Goal: Task Accomplishment & Management: Use online tool/utility

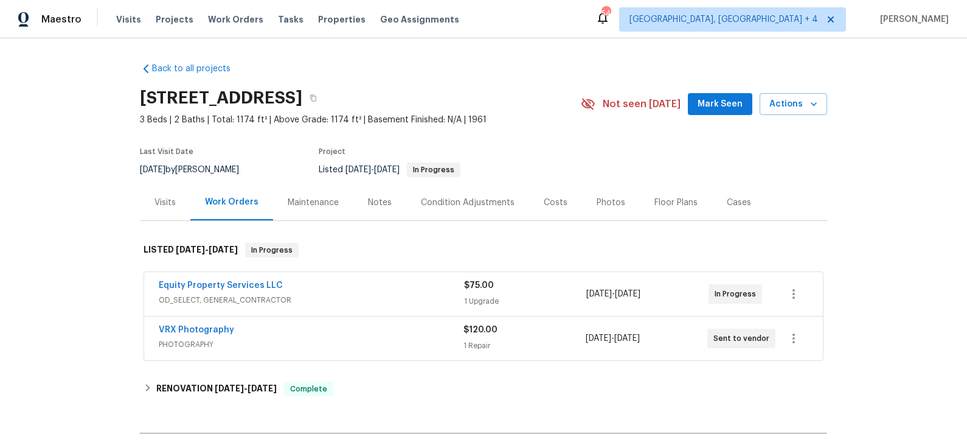
click at [318, 289] on div "Equity Property Services LLC" at bounding box center [311, 286] width 305 height 15
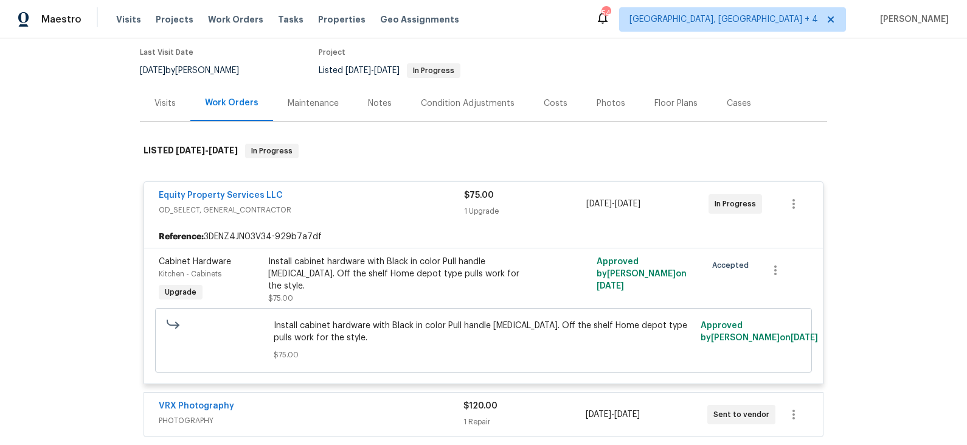
scroll to position [106, 0]
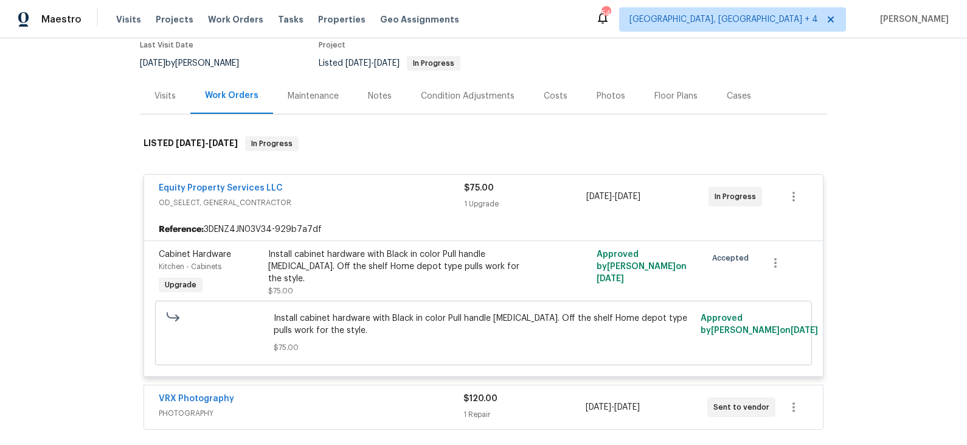
click at [396, 260] on div "Install cabinet hardware with Black in color Pull handle [MEDICAL_DATA]. Off th…" at bounding box center [401, 266] width 267 height 37
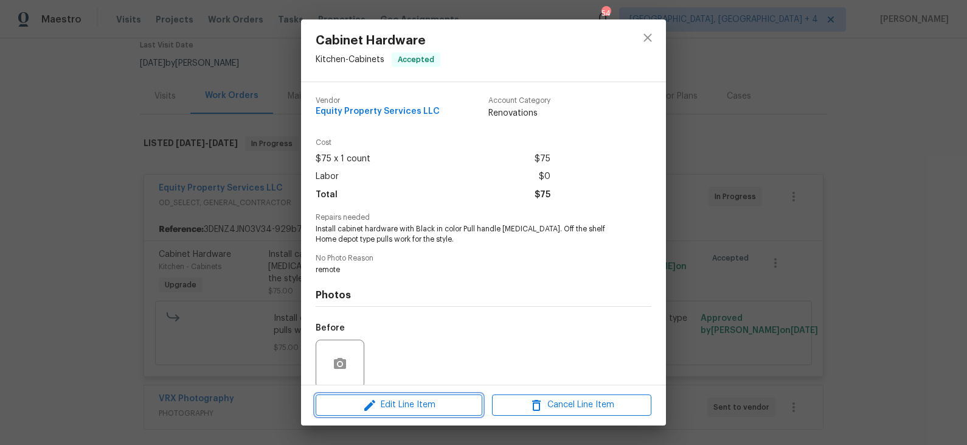
click at [393, 403] on span "Edit Line Item" at bounding box center [398, 404] width 159 height 15
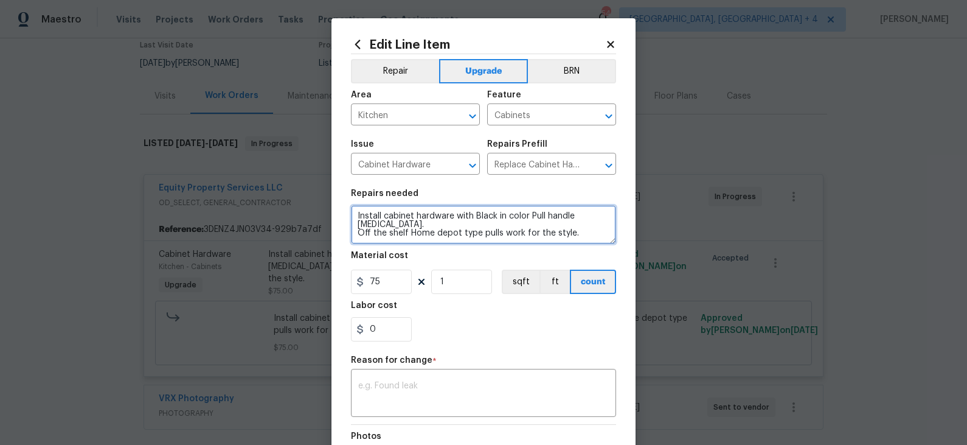
click at [486, 217] on textarea "Install cabinet hardware with Black in color Pull handle [MEDICAL_DATA]. Off th…" at bounding box center [483, 224] width 265 height 39
click at [497, 221] on textarea "Install cabinet hardware with brushed nickel in color Pull handle stye. Off the…" at bounding box center [483, 224] width 265 height 39
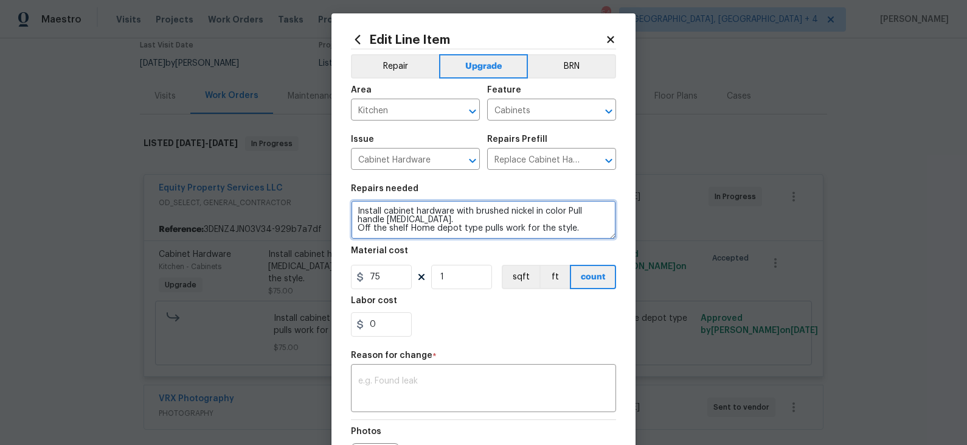
scroll to position [7, 0]
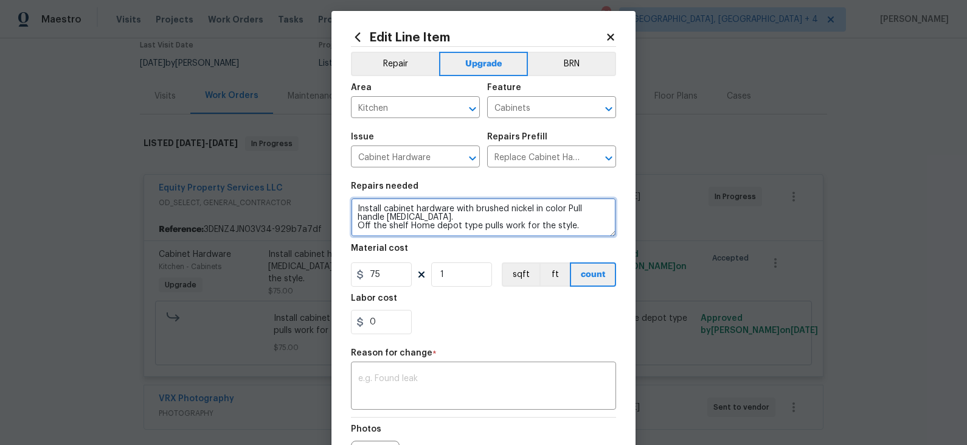
drag, startPoint x: 501, startPoint y: 226, endPoint x: 460, endPoint y: 227, distance: 40.8
click at [460, 227] on textarea "Install cabinet hardware with brushed nickel in color Pull handle stye. Off the…" at bounding box center [483, 217] width 265 height 39
type textarea "Install cabinet hardware with brushed nickel in color Pull handle [MEDICAL_DATA…"
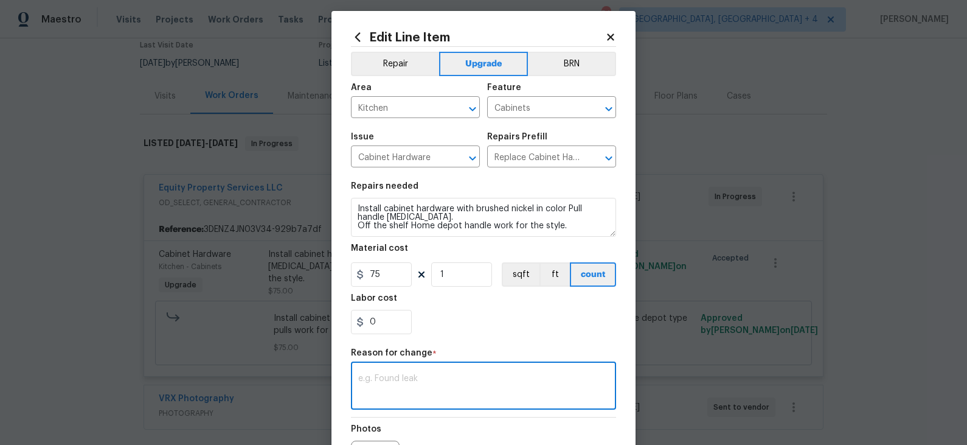
click at [411, 381] on textarea at bounding box center [483, 387] width 251 height 26
type textarea "verbiage"
click at [498, 321] on div "0" at bounding box center [483, 322] width 265 height 24
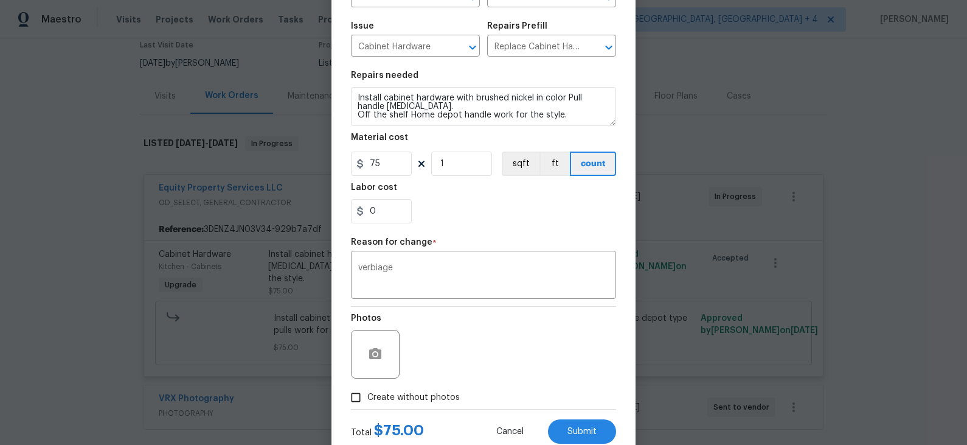
scroll to position [154, 0]
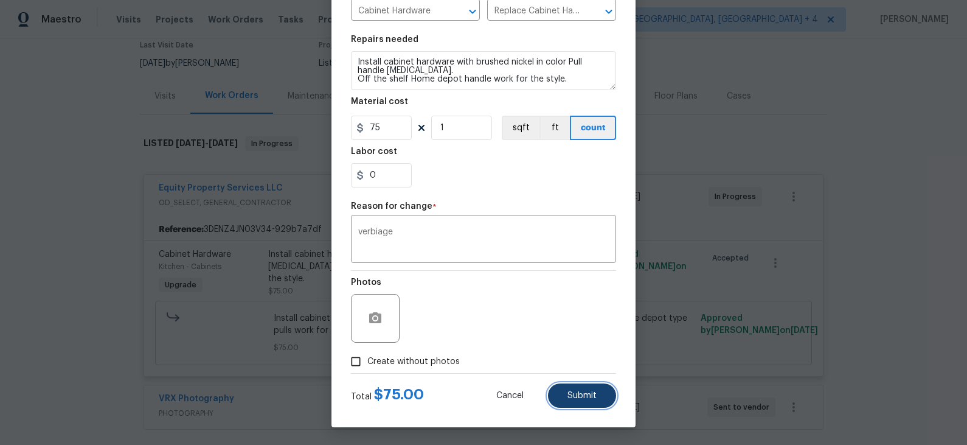
click at [571, 391] on span "Submit" at bounding box center [582, 395] width 29 height 9
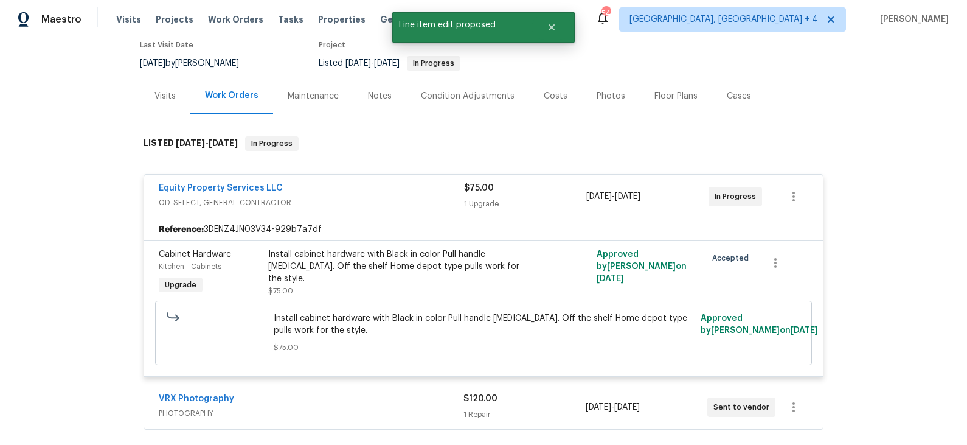
scroll to position [0, 0]
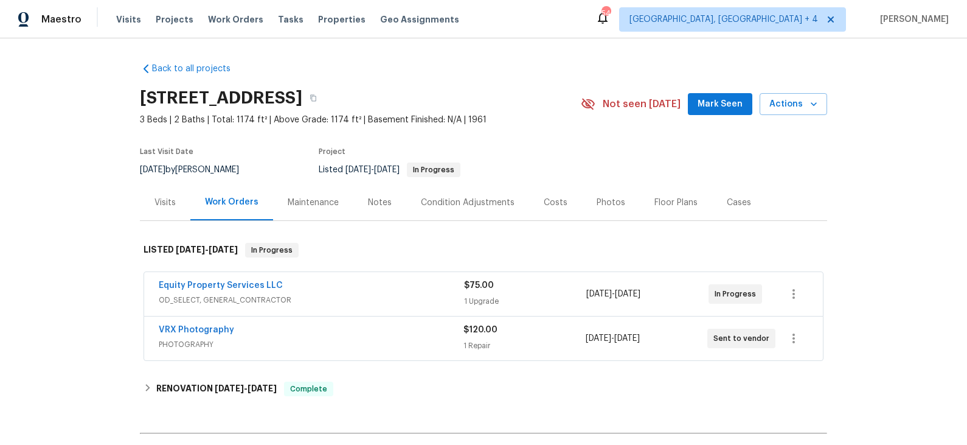
click at [331, 287] on div "Equity Property Services LLC" at bounding box center [311, 286] width 305 height 15
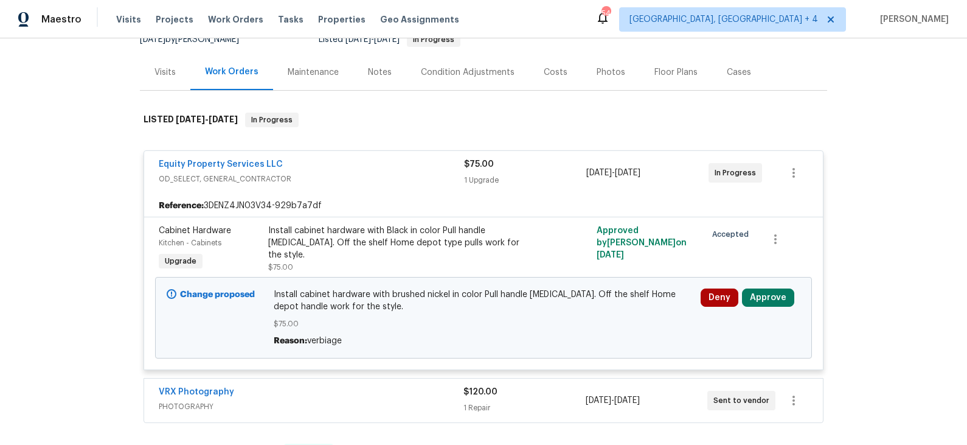
scroll to position [135, 0]
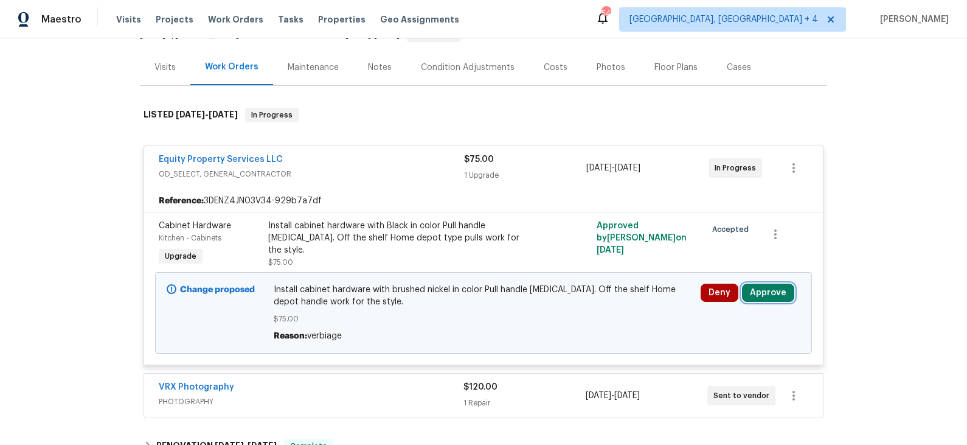
click at [764, 289] on button "Approve" at bounding box center [768, 293] width 52 height 18
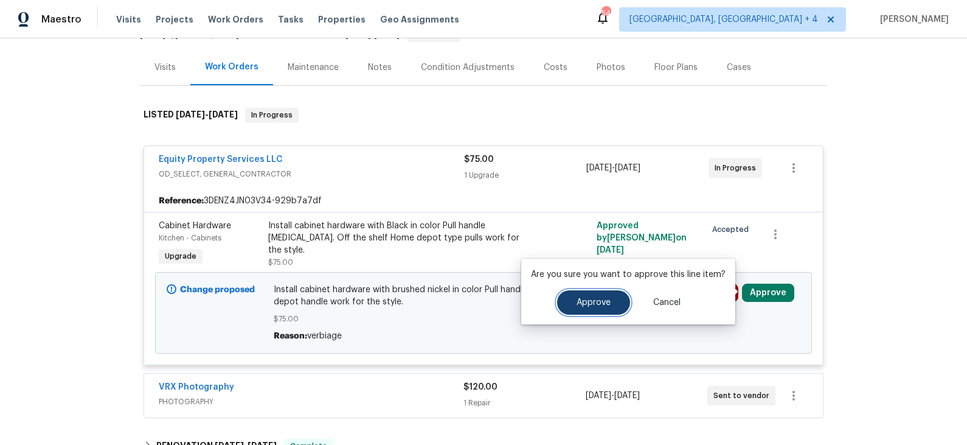
click at [591, 300] on span "Approve" at bounding box center [594, 302] width 34 height 9
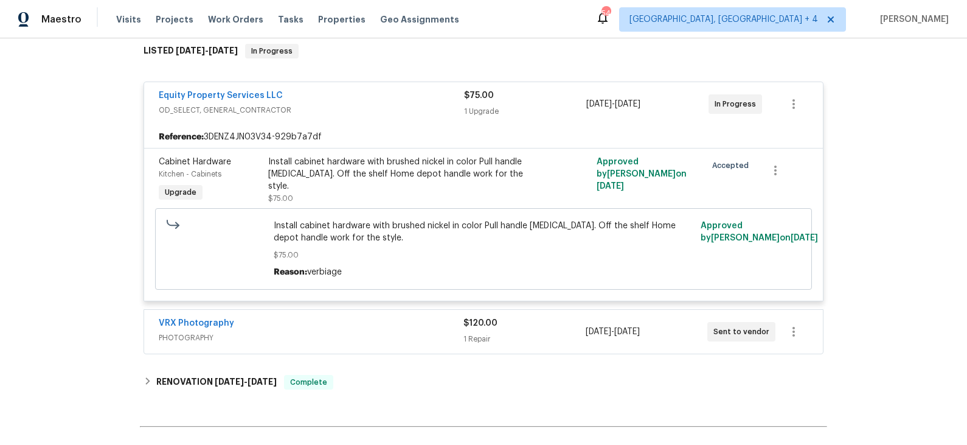
scroll to position [196, 0]
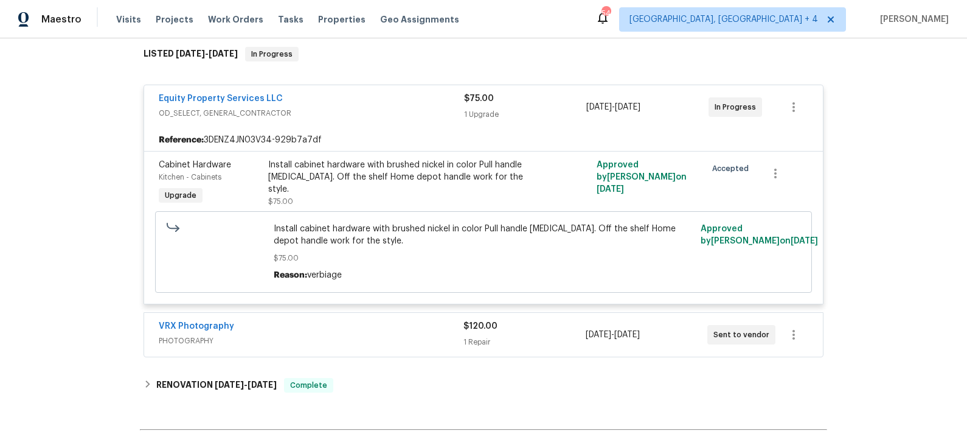
click at [374, 115] on span "OD_SELECT, GENERAL_CONTRACTOR" at bounding box center [311, 113] width 305 height 12
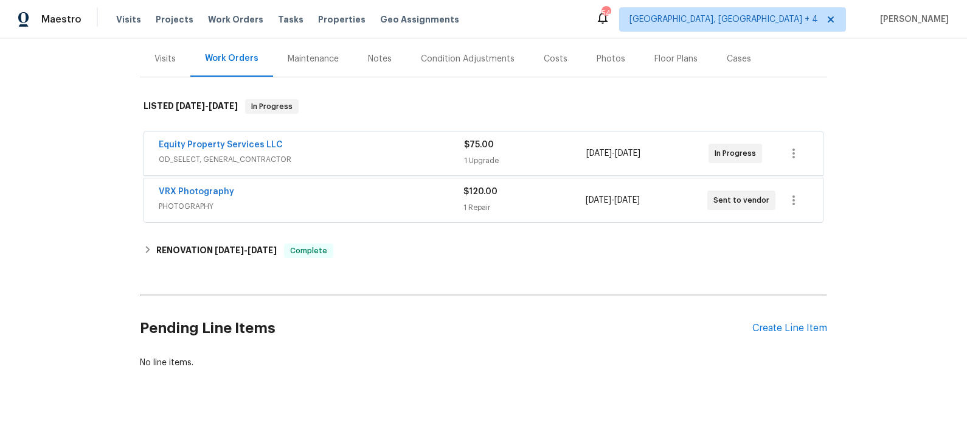
scroll to position [142, 0]
